Goal: Task Accomplishment & Management: Use online tool/utility

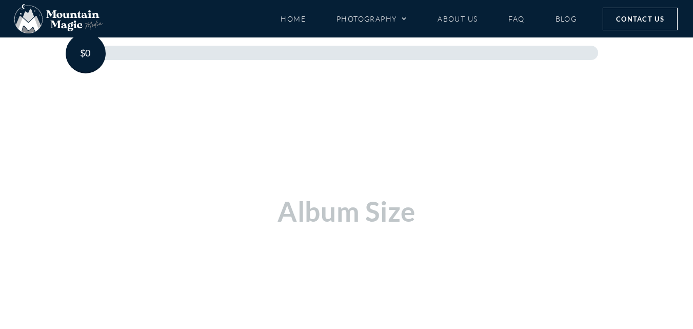
scroll to position [225, 0]
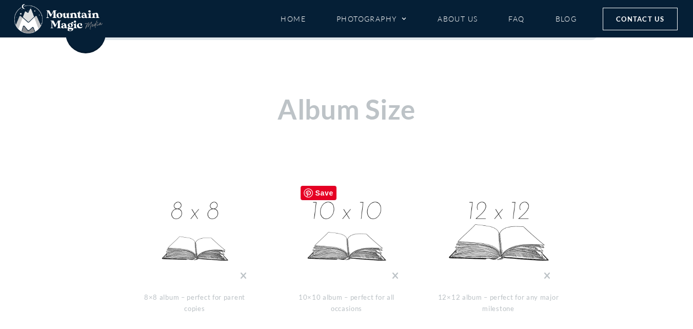
click at [341, 210] on img at bounding box center [346, 232] width 103 height 103
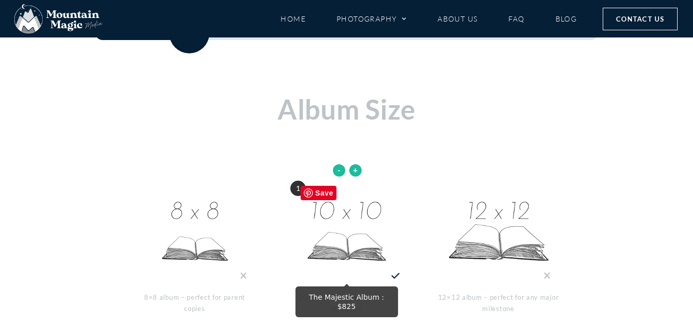
scroll to position [430, 0]
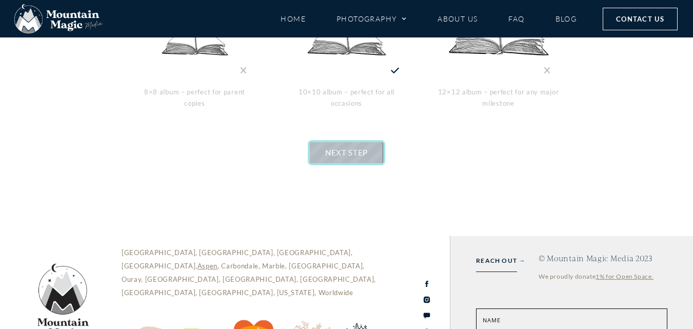
click at [350, 148] on span "NEXT STEP" at bounding box center [346, 152] width 43 height 9
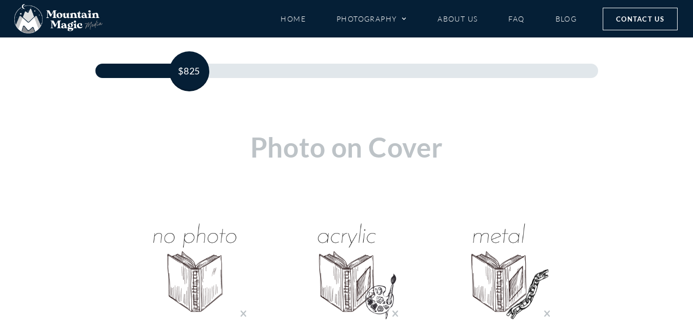
scroll to position [241, 0]
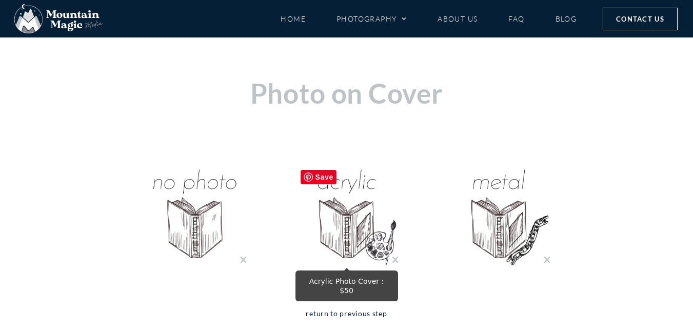
click at [330, 217] on img "Acrylic Photo Cover : $50" at bounding box center [346, 216] width 103 height 103
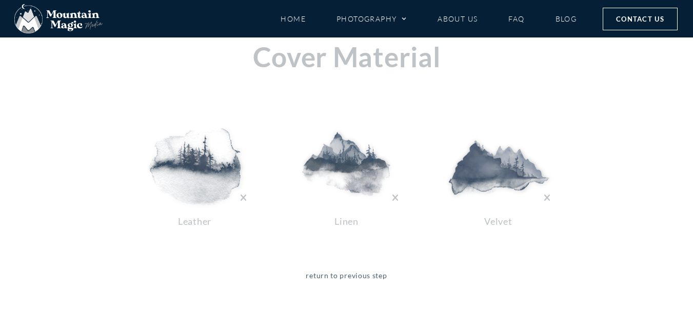
scroll to position [276, 0]
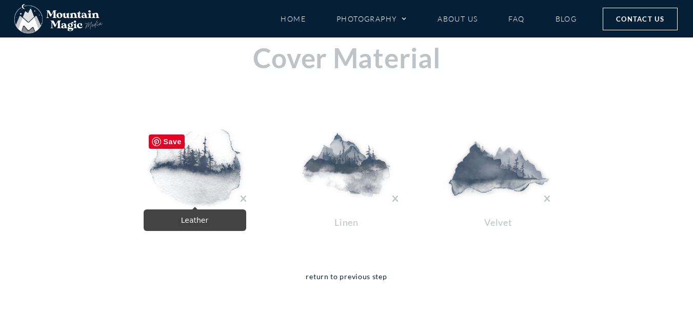
click at [202, 174] on img at bounding box center [195, 167] width 103 height 77
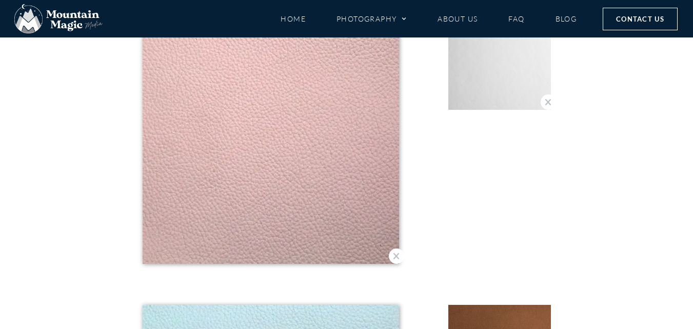
scroll to position [2328, 0]
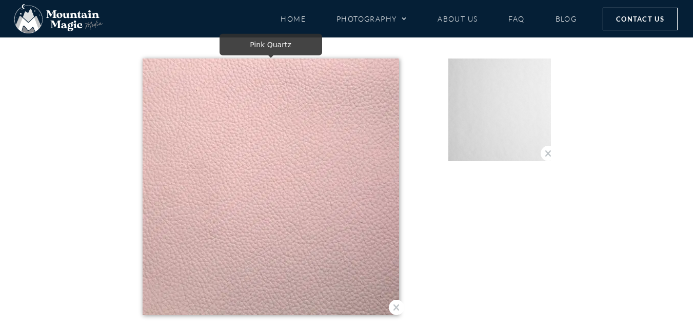
click at [396, 311] on span at bounding box center [396, 306] width 15 height 15
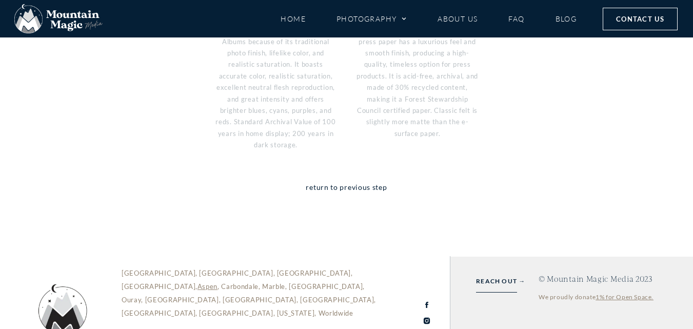
scroll to position [430, 0]
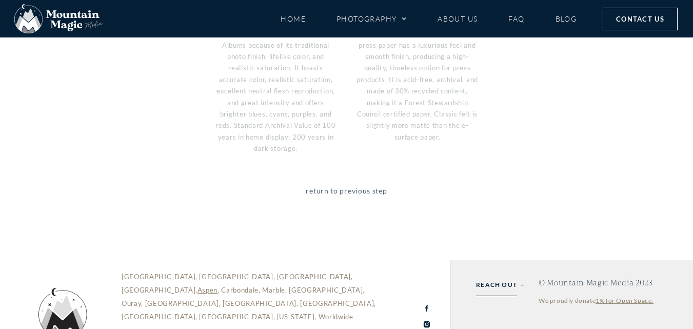
click at [368, 185] on link "return to previous step" at bounding box center [346, 198] width 81 height 27
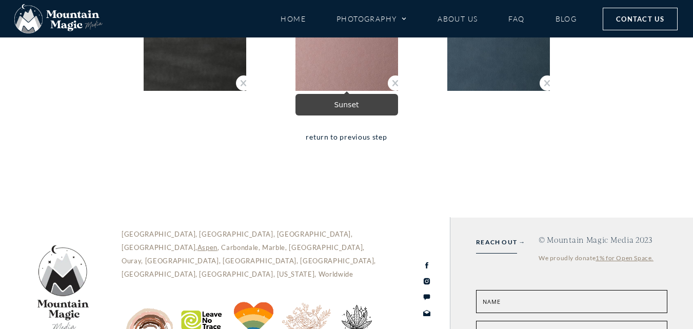
scroll to position [5256, 0]
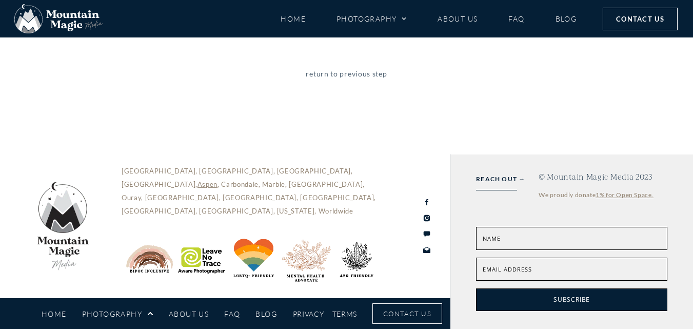
click at [376, 77] on link "return to previous step" at bounding box center [346, 81] width 81 height 27
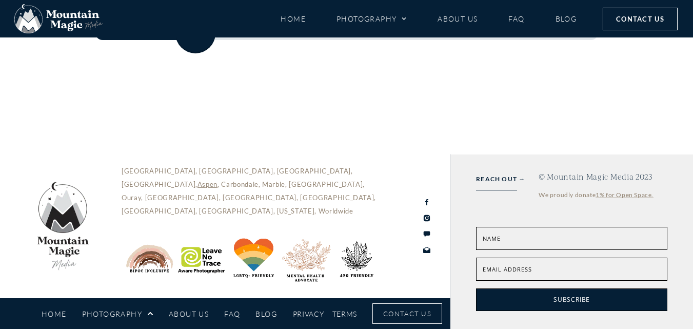
scroll to position [229, 0]
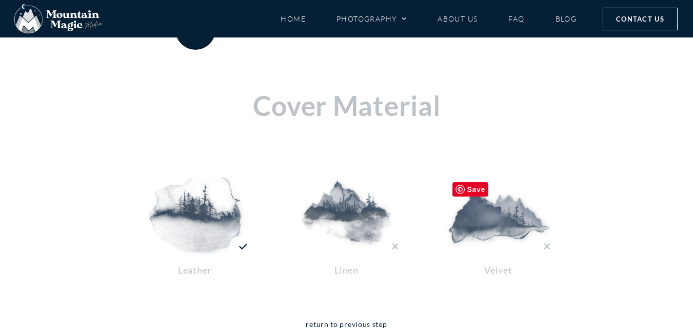
click at [483, 215] on img at bounding box center [498, 215] width 103 height 77
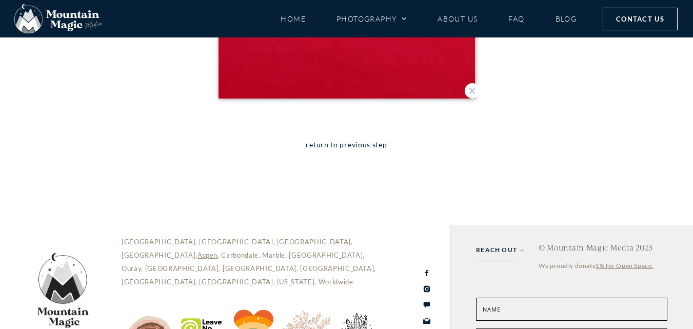
scroll to position [2975, 0]
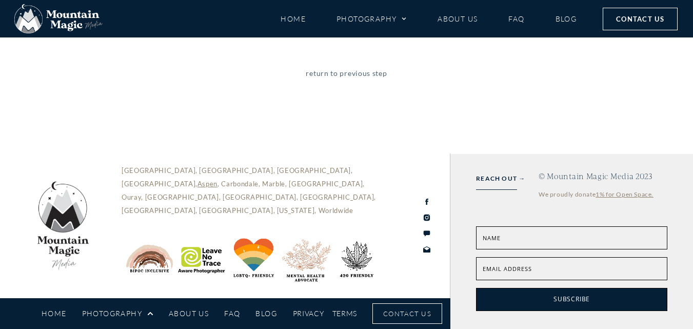
click at [369, 76] on link "return to previous step" at bounding box center [346, 80] width 81 height 27
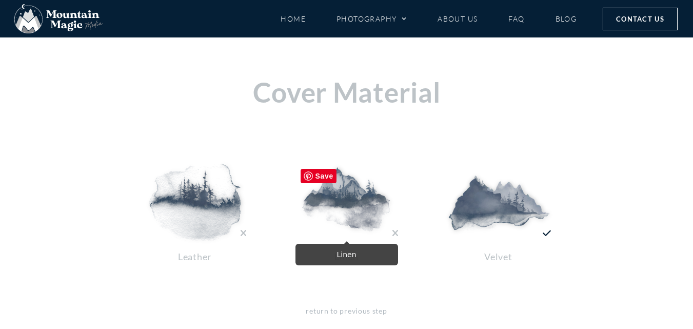
scroll to position [396, 0]
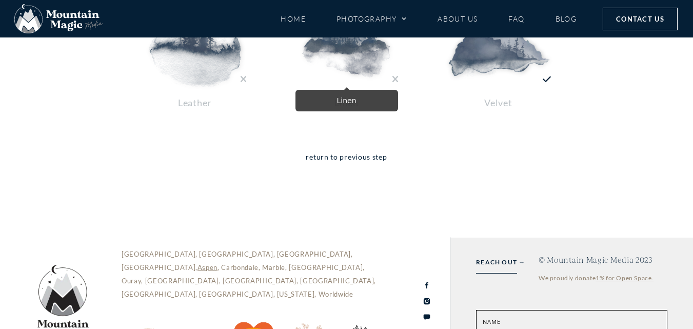
click at [351, 60] on img at bounding box center [346, 48] width 103 height 77
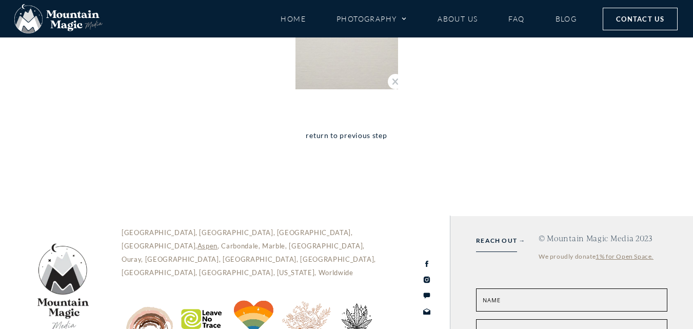
scroll to position [912, 0]
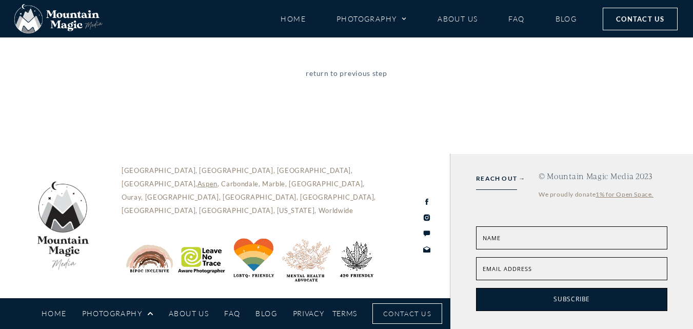
click at [358, 83] on link "return to previous step" at bounding box center [346, 80] width 81 height 27
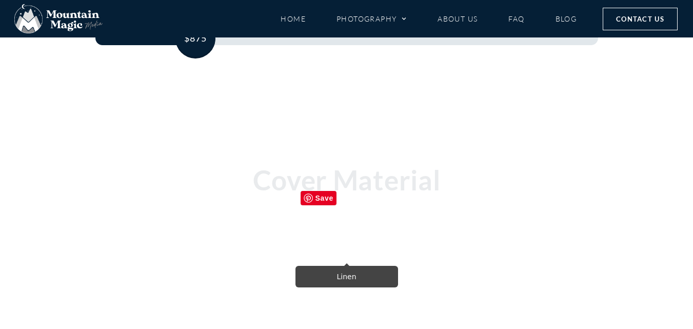
scroll to position [170, 0]
